Goal: Task Accomplishment & Management: Manage account settings

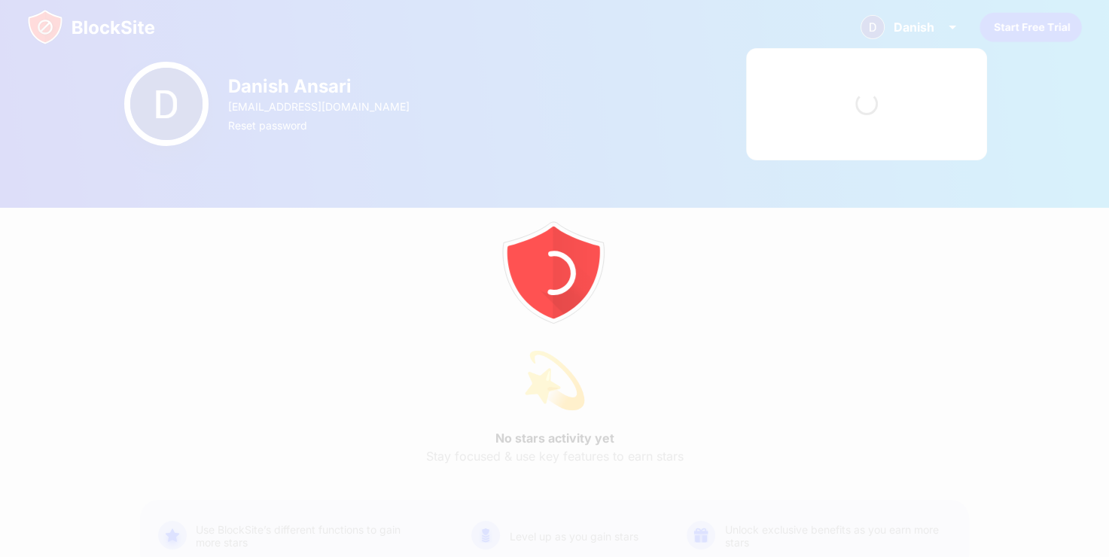
click at [96, 34] on div at bounding box center [554, 278] width 1109 height 557
click at [84, 35] on div at bounding box center [554, 278] width 1109 height 557
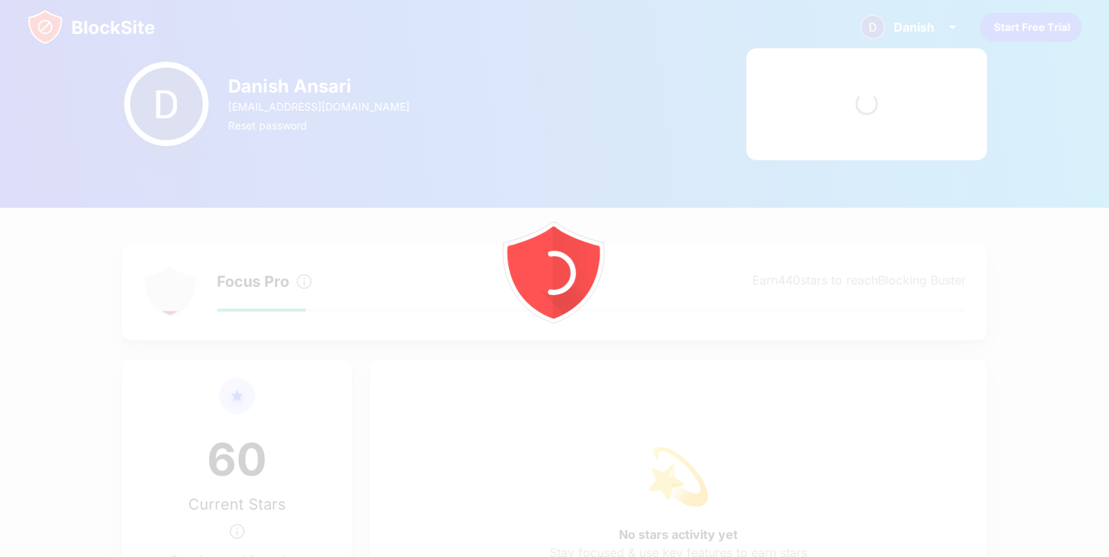
click at [154, 108] on div at bounding box center [554, 278] width 1109 height 557
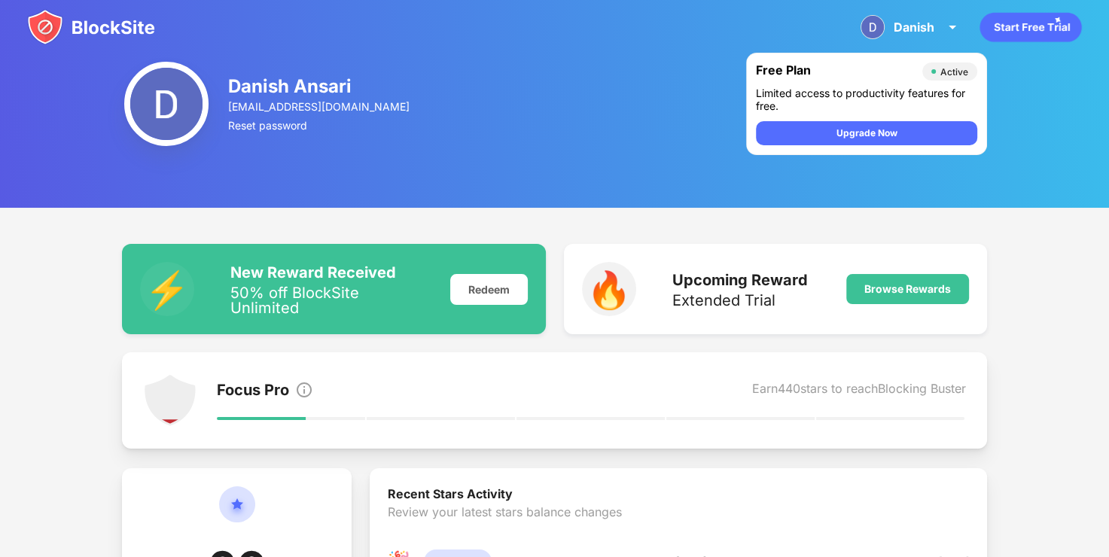
click at [108, 21] on img at bounding box center [91, 27] width 128 height 36
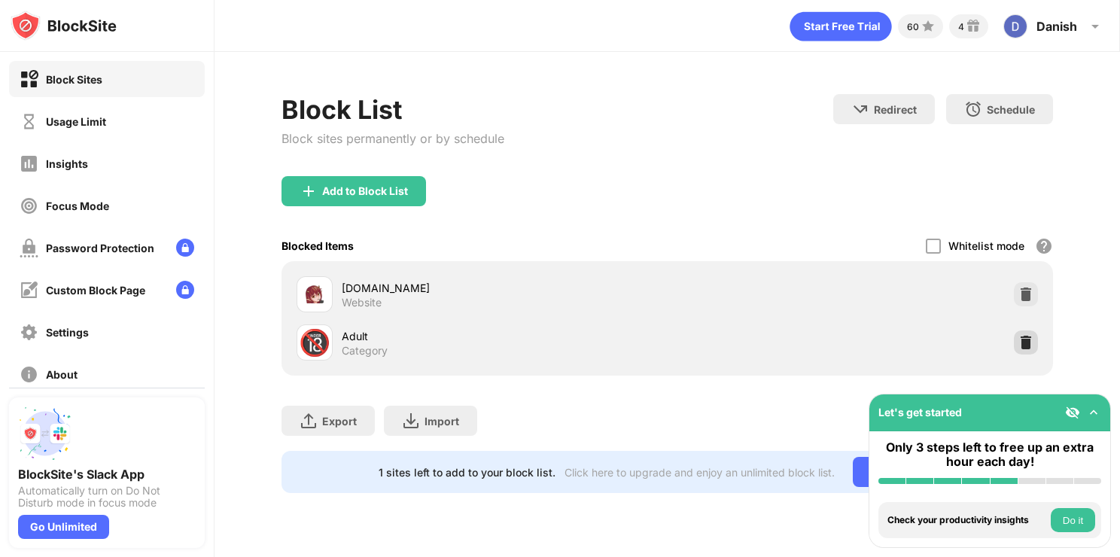
click at [1032, 345] on img at bounding box center [1025, 342] width 15 height 15
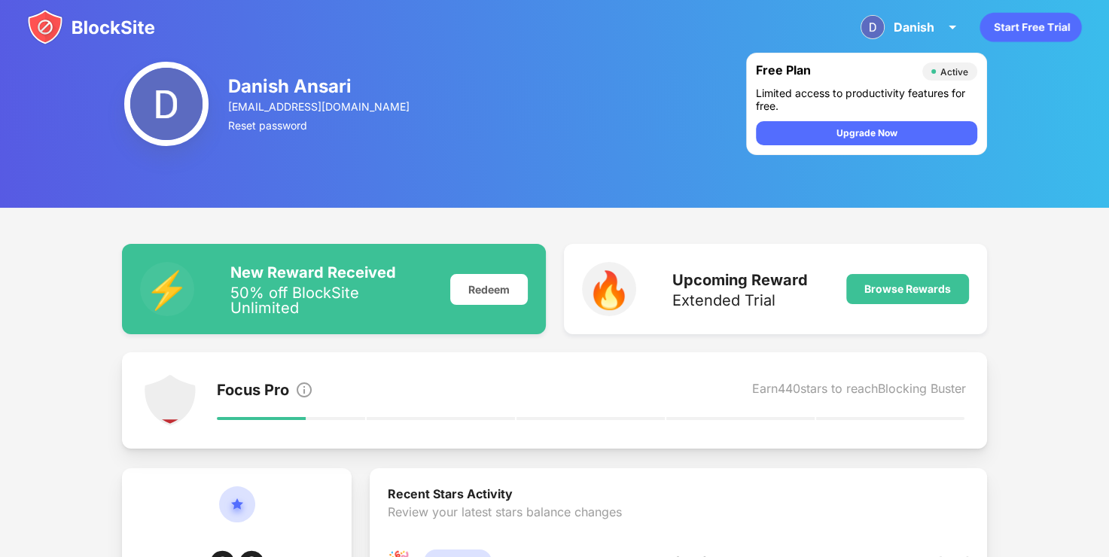
click at [545, 39] on div "Danish Danish Ansari View Account Insights Premium Rewards Settings Support Log…" at bounding box center [554, 27] width 1109 height 54
click at [53, 32] on img at bounding box center [91, 27] width 128 height 36
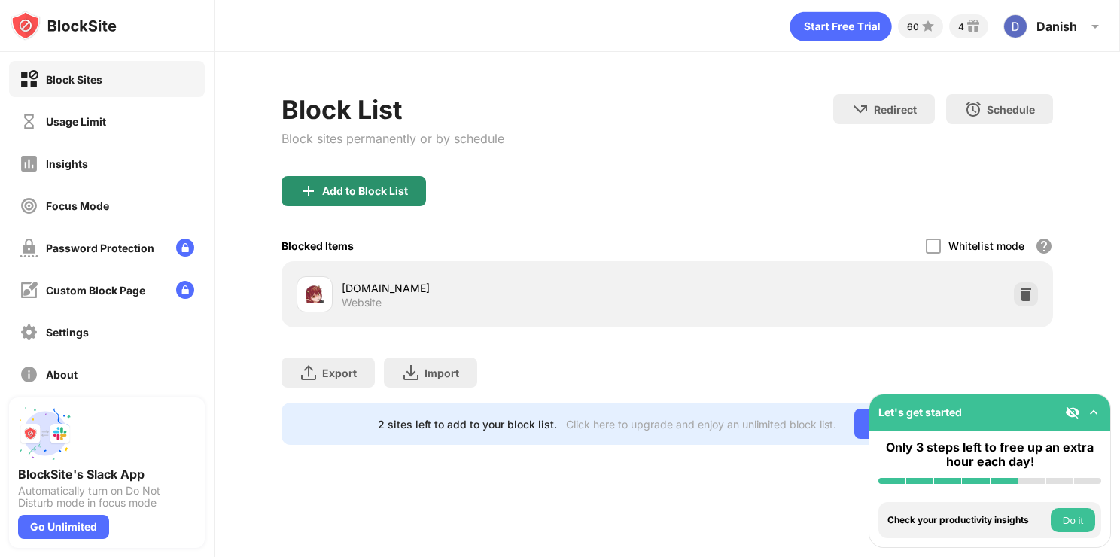
click at [352, 203] on div "Add to Block List" at bounding box center [353, 191] width 144 height 30
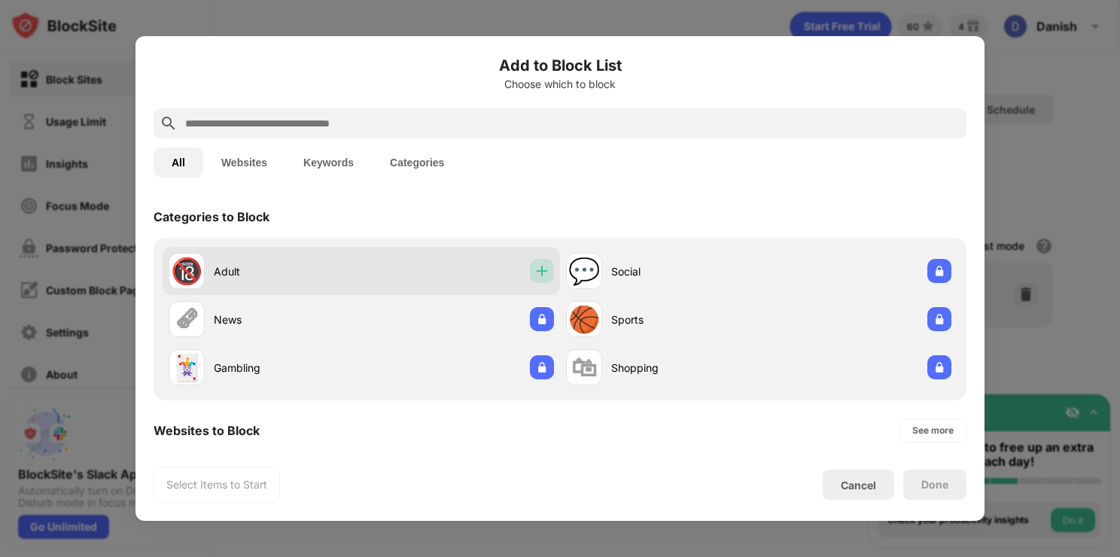
click at [530, 267] on div at bounding box center [542, 271] width 24 height 24
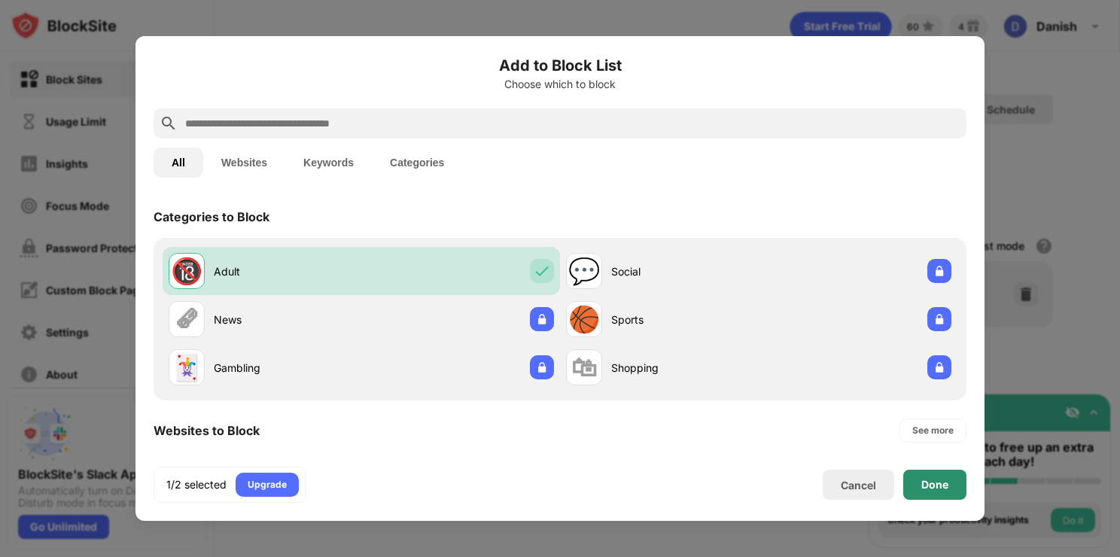
click at [927, 494] on div "Done" at bounding box center [934, 485] width 63 height 30
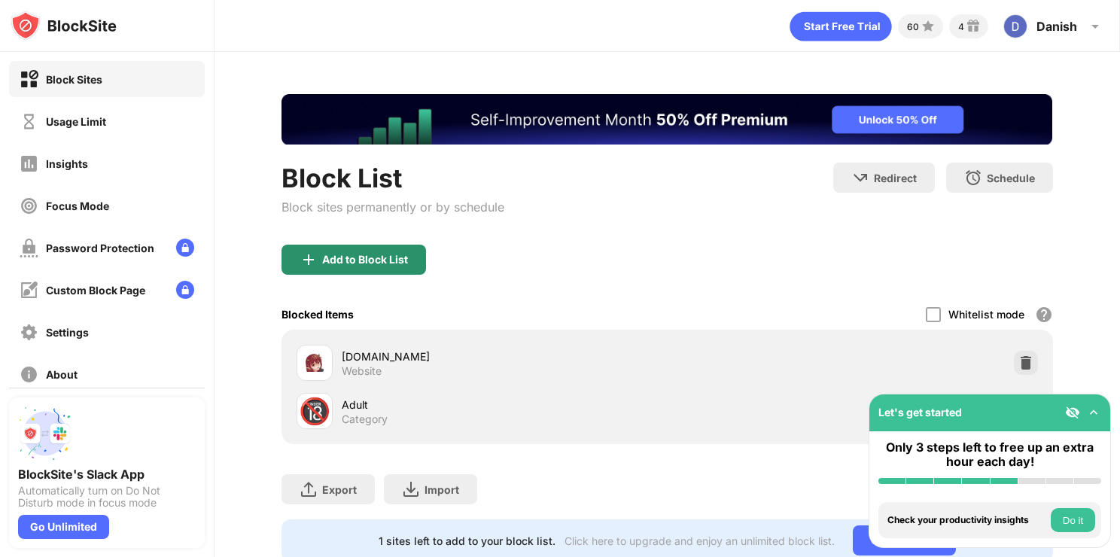
click at [344, 271] on div "Add to Block List" at bounding box center [353, 260] width 144 height 30
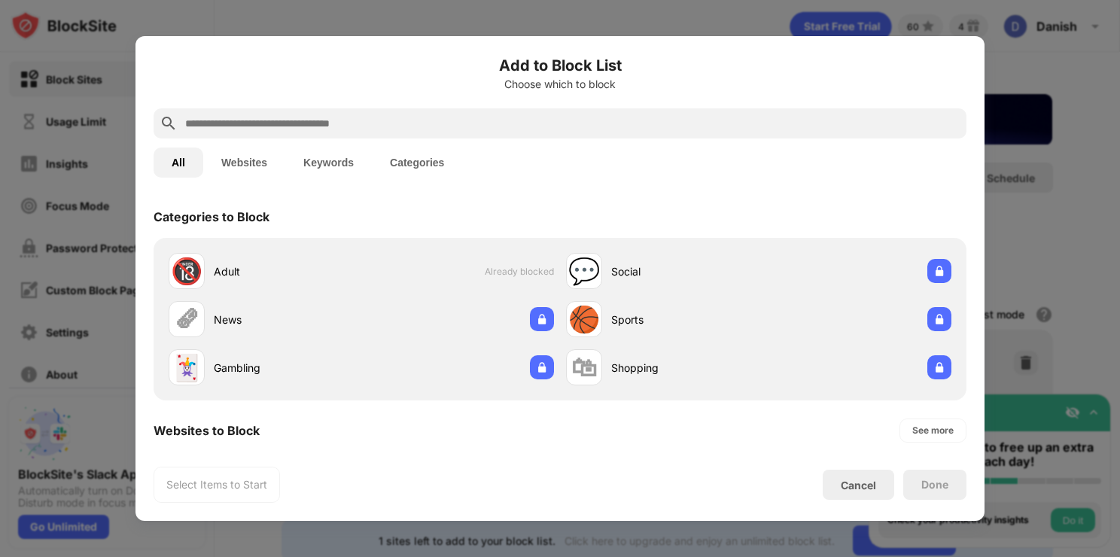
click at [366, 128] on input "text" at bounding box center [572, 123] width 777 height 18
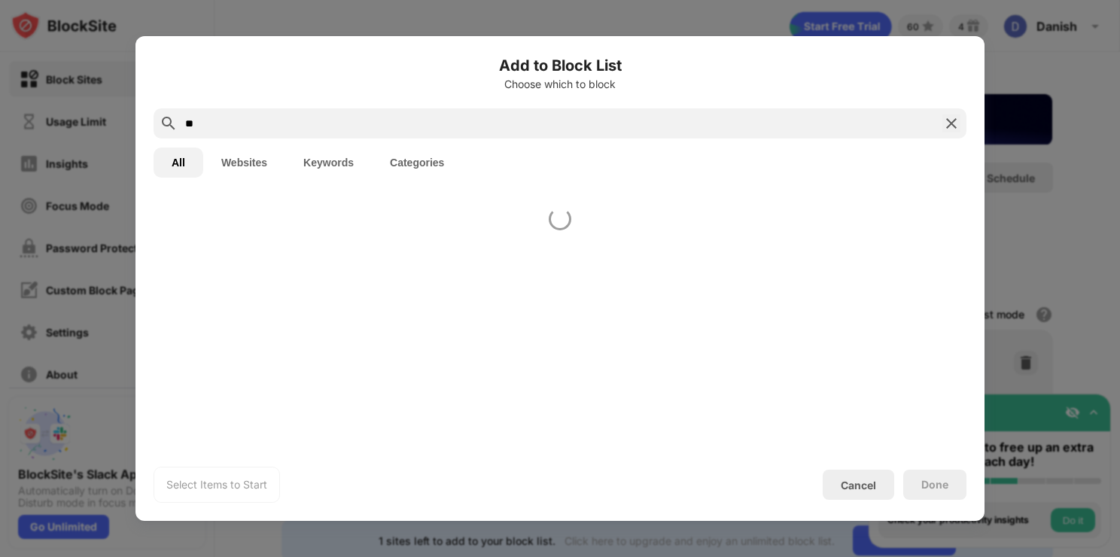
type input "*"
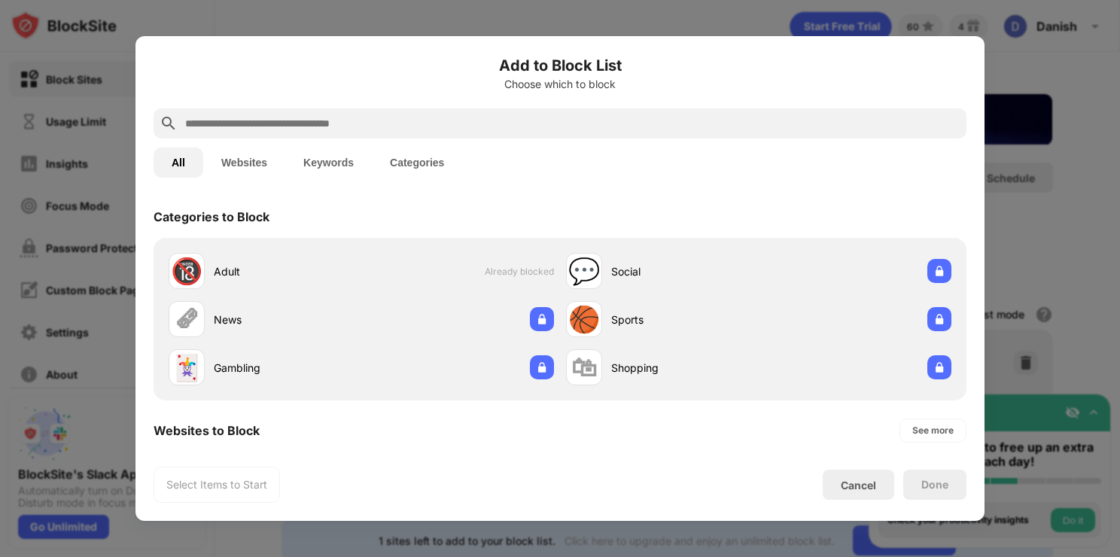
click at [1012, 190] on div at bounding box center [560, 278] width 1120 height 557
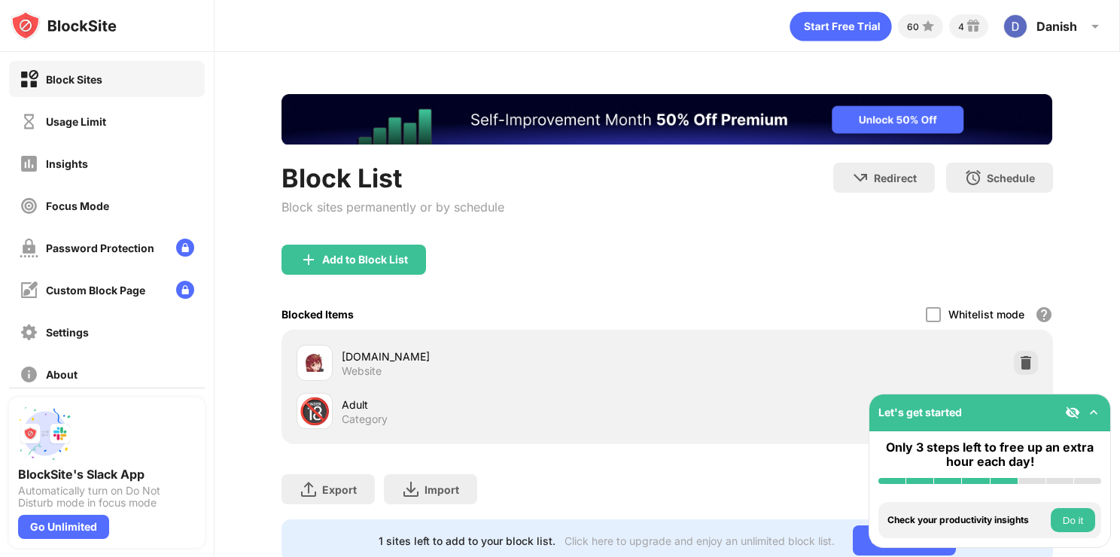
scroll to position [57, 0]
